Goal: Information Seeking & Learning: Understand process/instructions

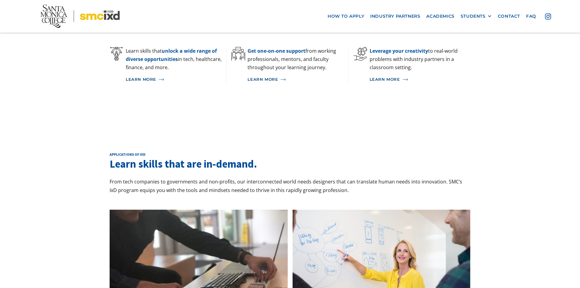
scroll to position [451, 0]
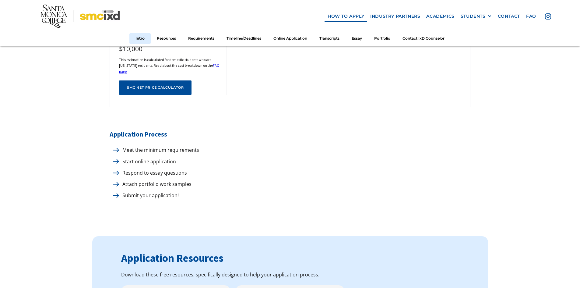
scroll to position [305, 0]
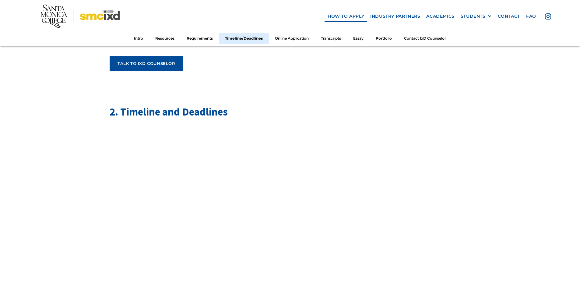
scroll to position [982, 0]
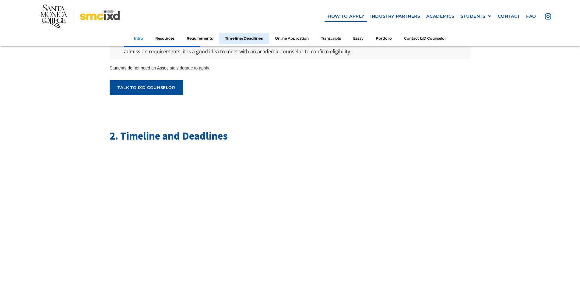
click at [136, 37] on link "Intro" at bounding box center [138, 38] width 21 height 11
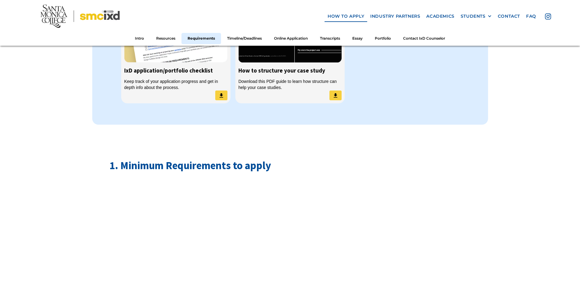
scroll to position [579, 0]
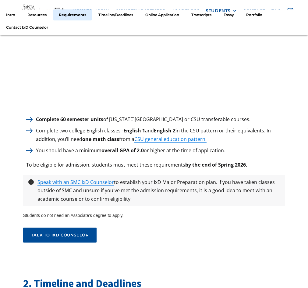
scroll to position [821, 0]
